Goal: Information Seeking & Learning: Find specific fact

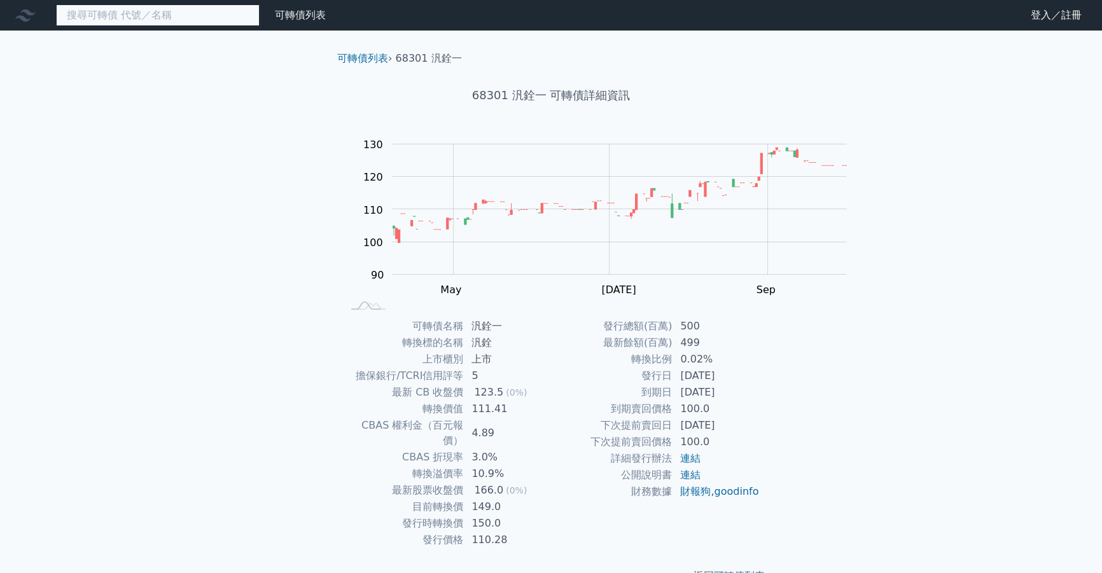
click at [153, 24] on input at bounding box center [158, 15] width 204 height 22
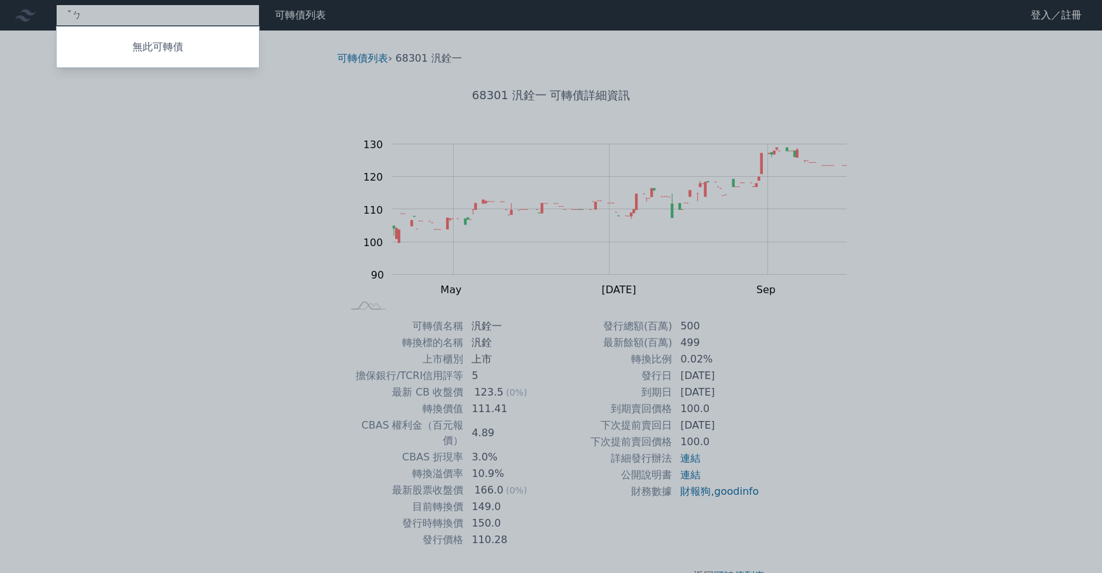
type input "ˇ"
type input "32571"
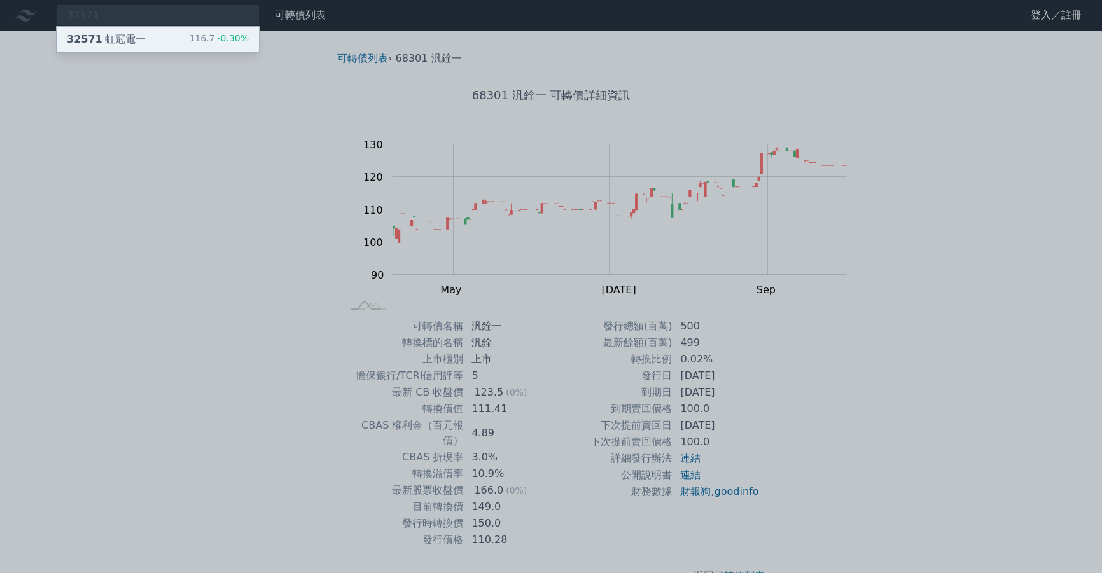
click at [146, 39] on div "32571 虹冠電一" at bounding box center [106, 39] width 79 height 15
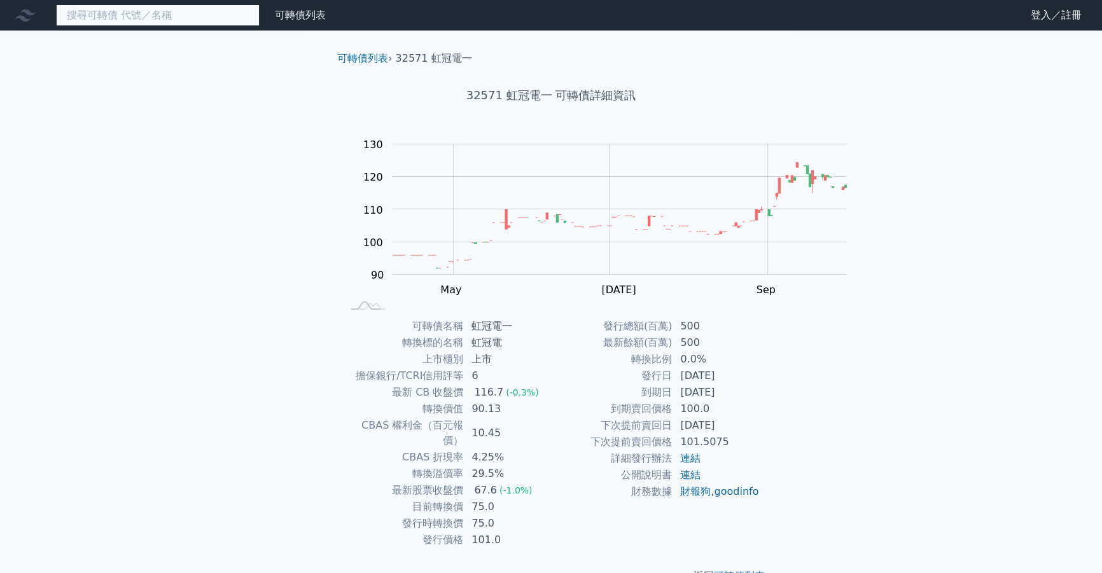
click at [242, 19] on input at bounding box center [158, 15] width 204 height 22
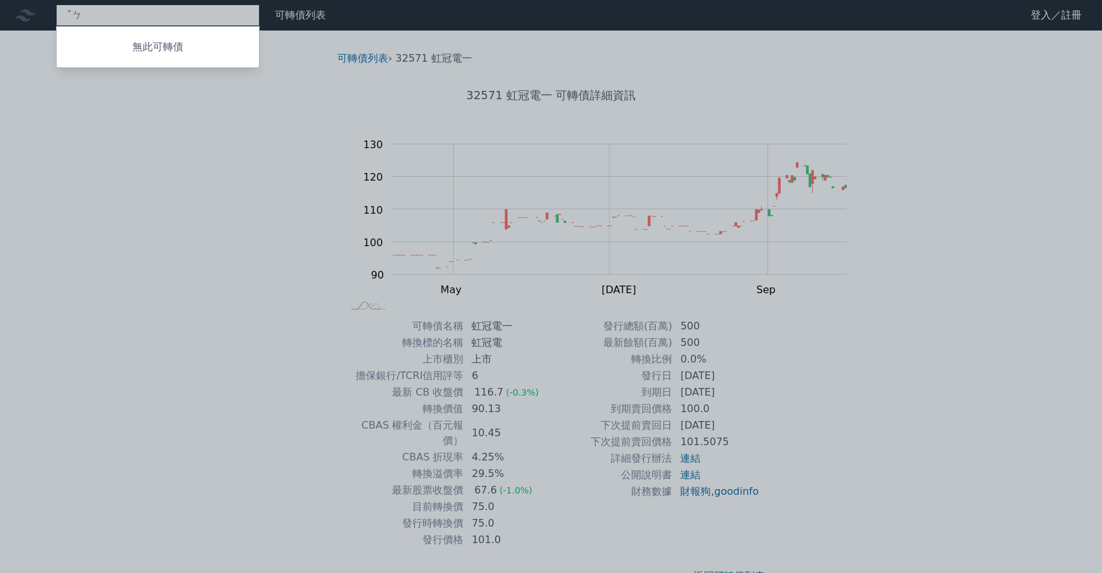
type input "ˇ"
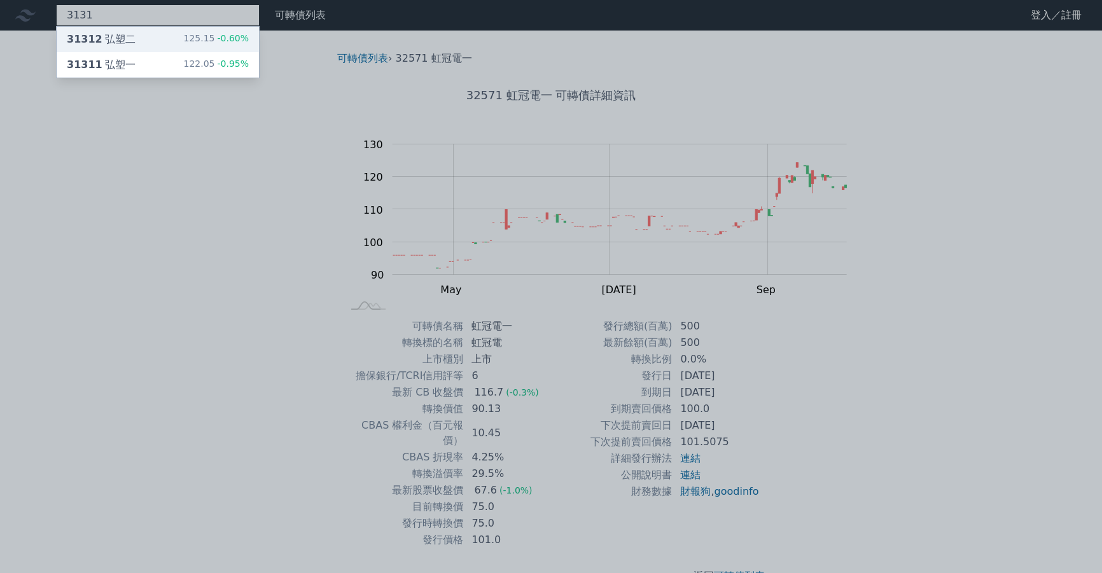
type input "3131"
click at [229, 50] on div "31312 弘塑二 125.15 -0.60%" at bounding box center [158, 39] width 202 height 25
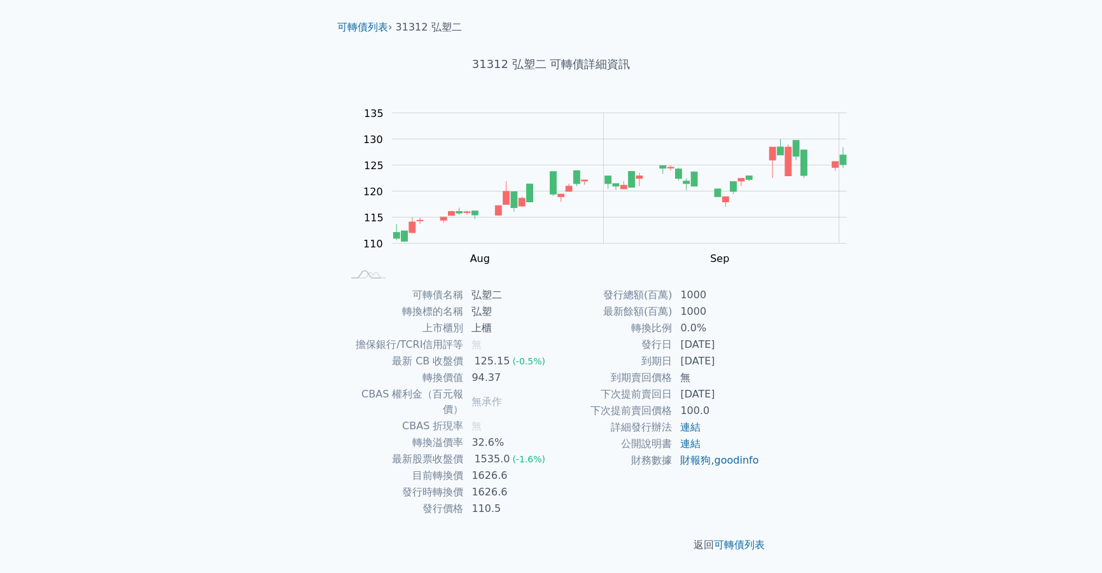
scroll to position [118, 0]
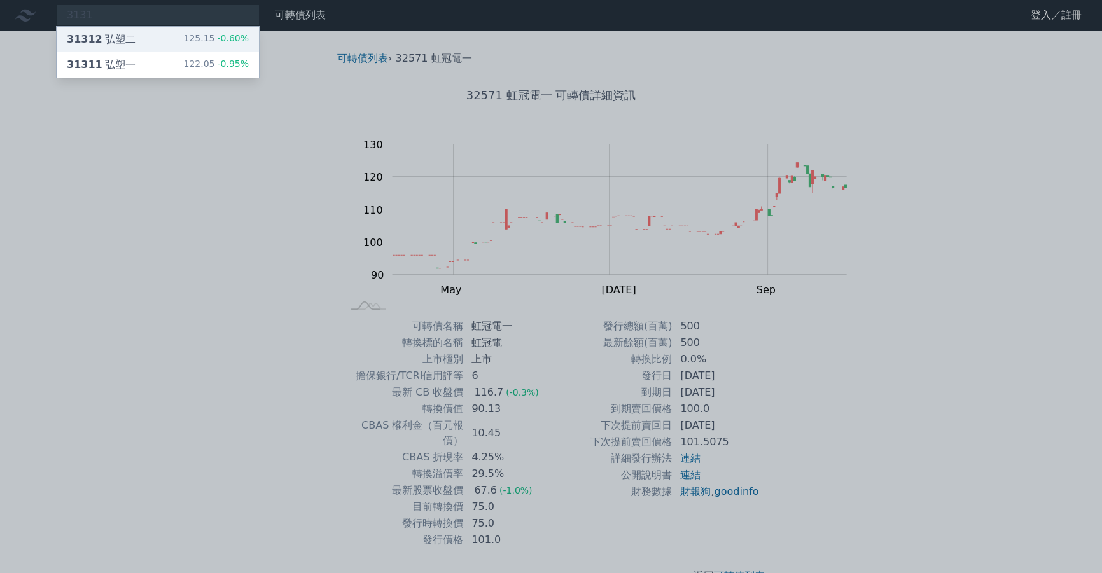
click at [134, 47] on div "31312 弘塑二" at bounding box center [101, 39] width 69 height 15
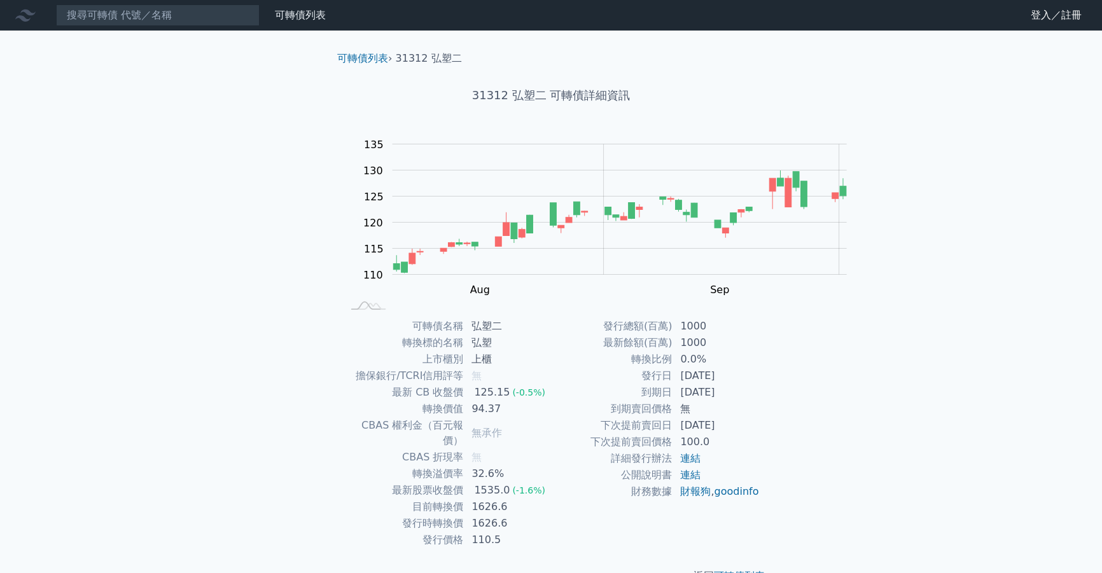
scroll to position [118, 0]
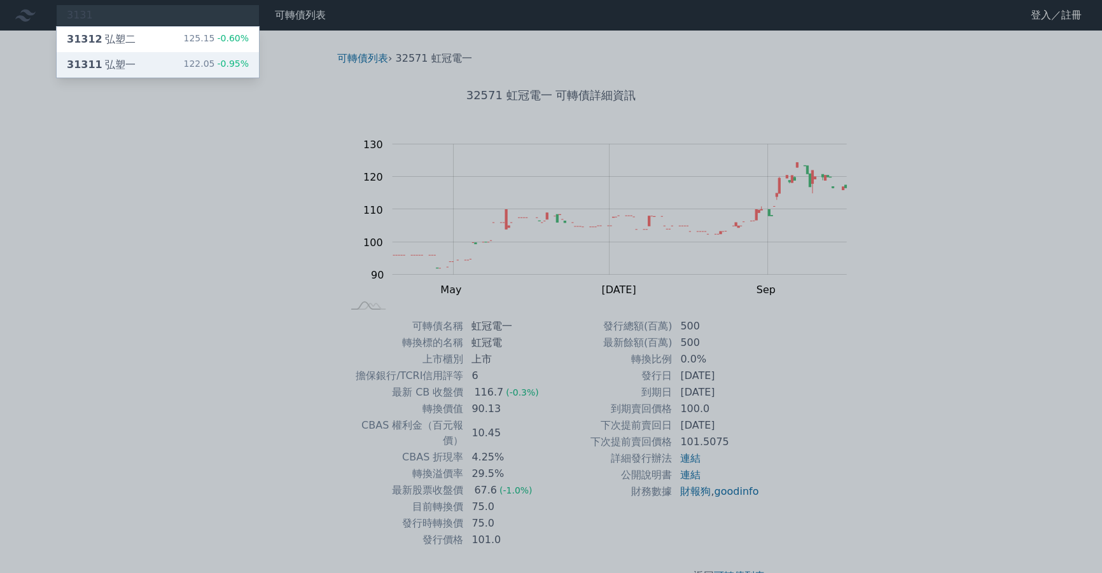
click at [135, 73] on div "31311 弘塑一" at bounding box center [101, 64] width 69 height 15
